Goal: Navigation & Orientation: Go to known website

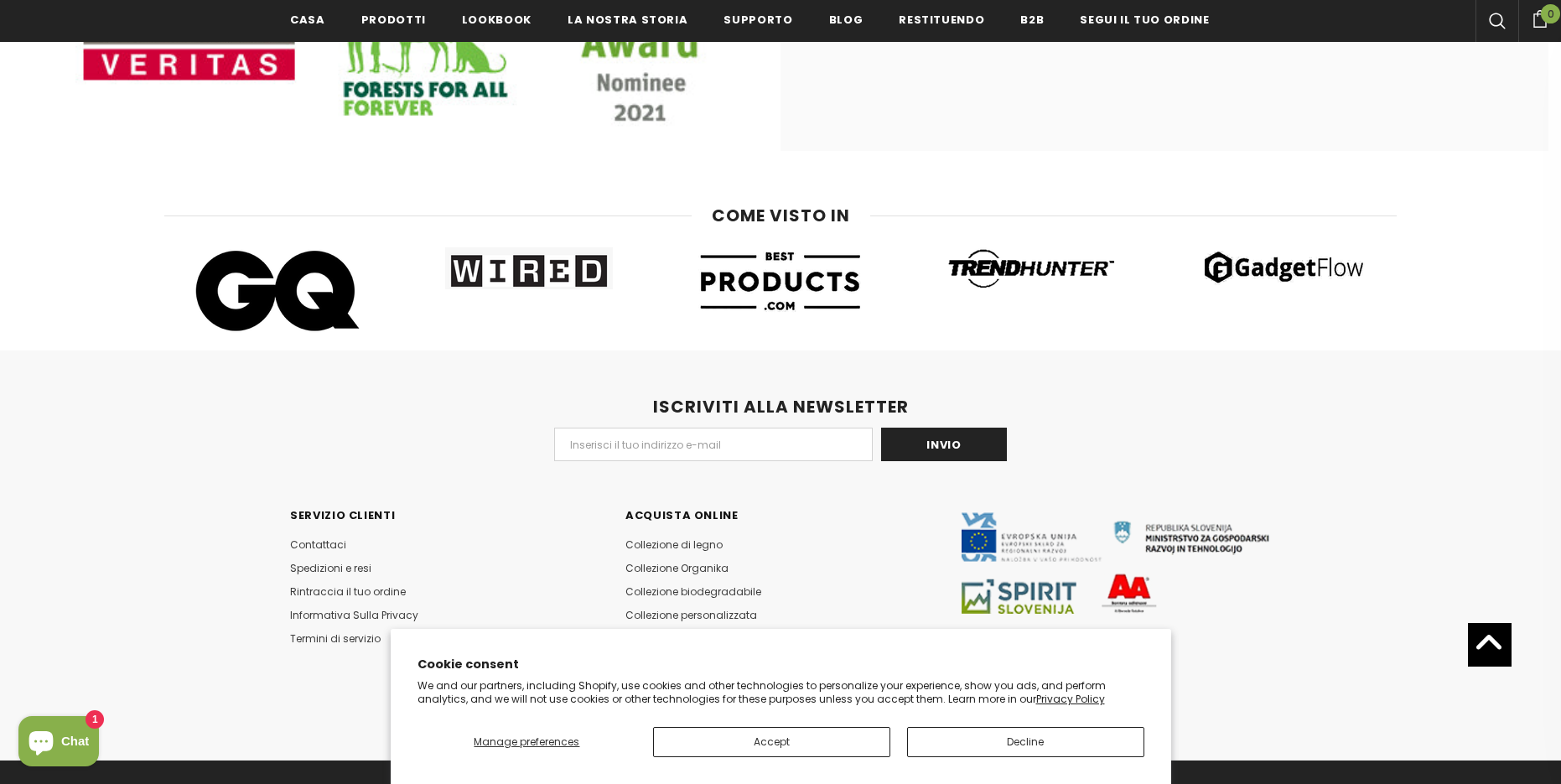
scroll to position [2942, 0]
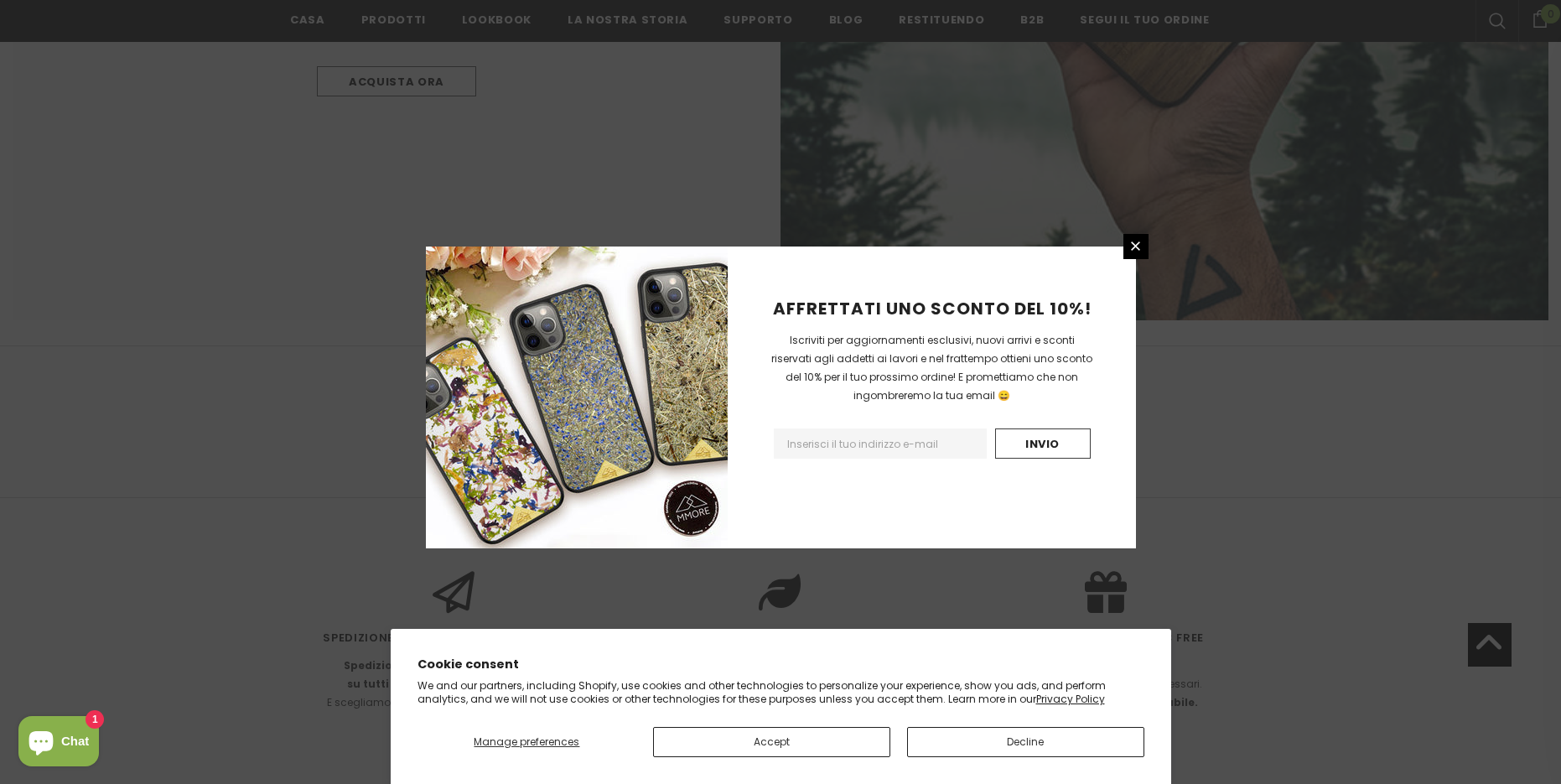
click at [780, 693] on p "We and our partners, including Shopify, use cookies and other technologies to p…" at bounding box center [780, 692] width 727 height 26
